Goal: Task Accomplishment & Management: Complete application form

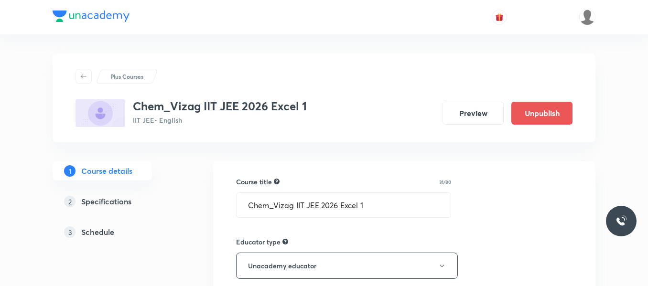
click at [99, 234] on h5 "Schedule" at bounding box center [97, 232] width 33 height 11
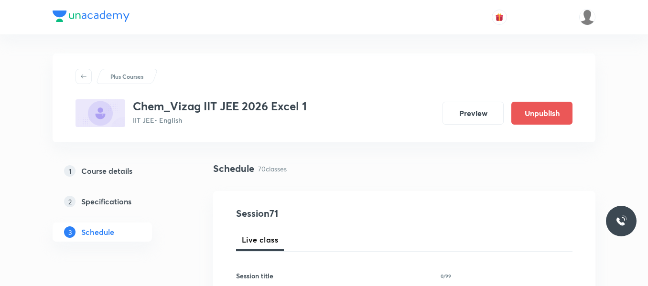
click at [164, 249] on div "1 Course details 2 Specifications 3 Schedule" at bounding box center [118, 208] width 130 height 92
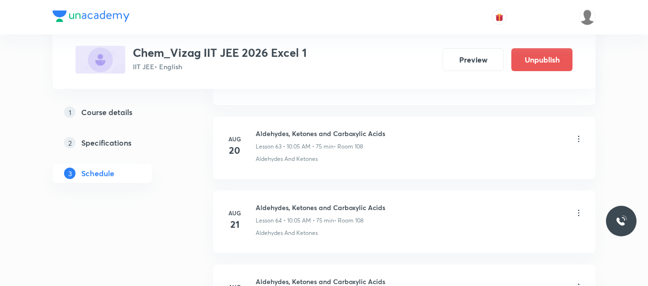
scroll to position [5668, 0]
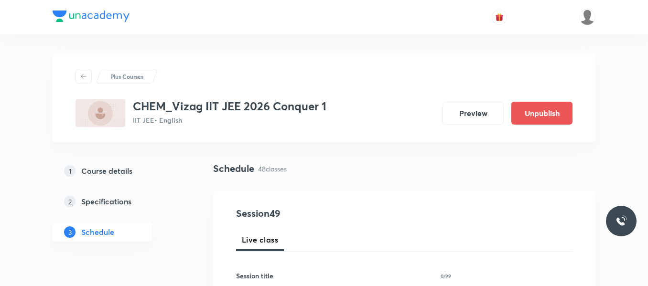
scroll to position [3962, 0]
